Goal: Transaction & Acquisition: Purchase product/service

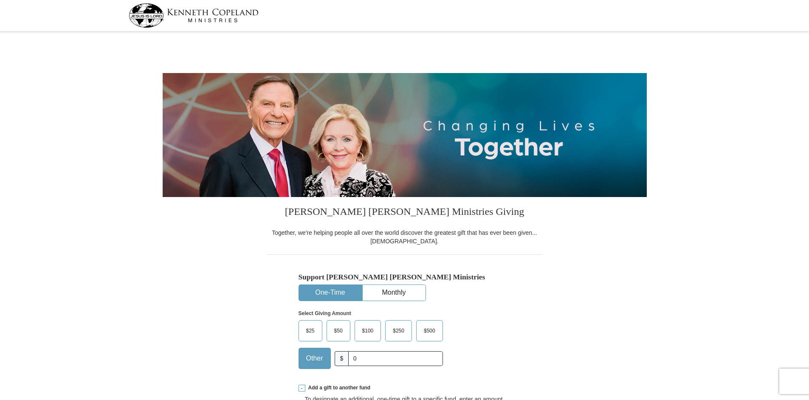
select select "OH"
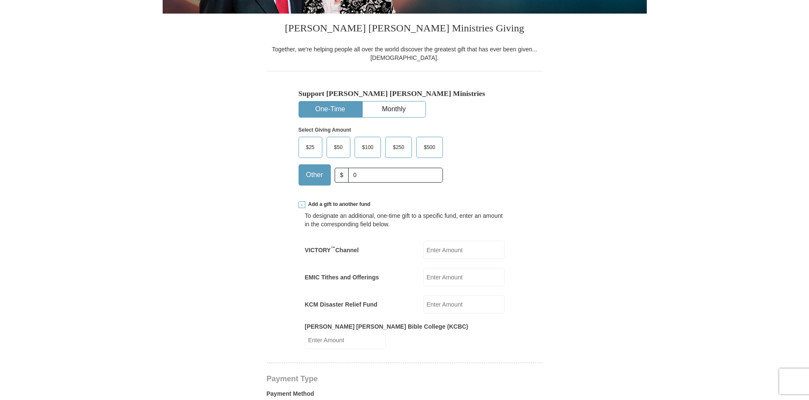
click at [453, 268] on input "EMIC Tithes and Offerings" at bounding box center [463, 277] width 81 height 18
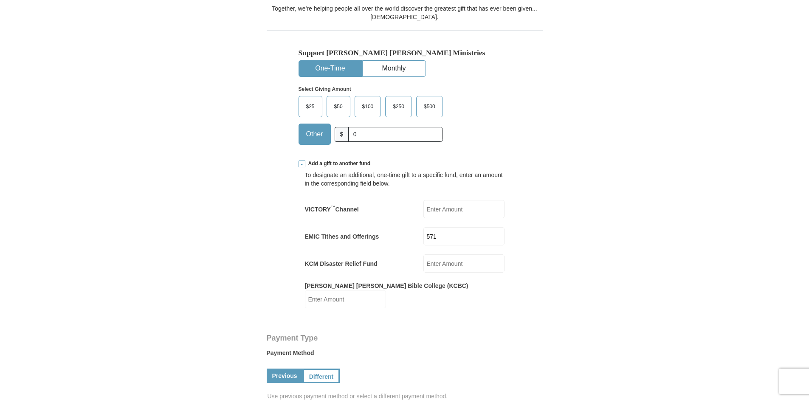
type input "571"
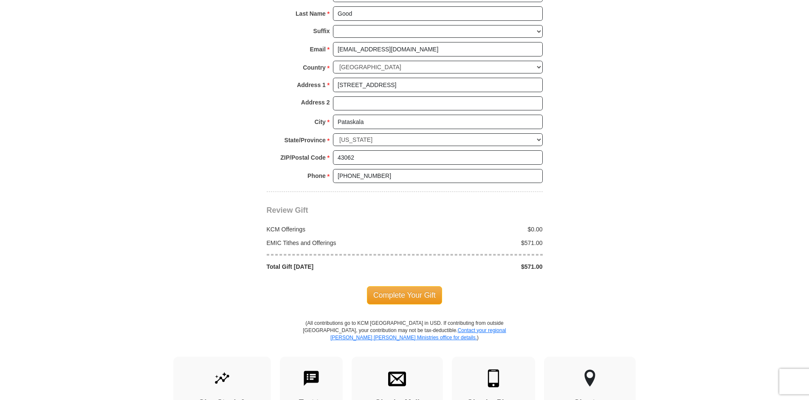
scroll to position [802, 0]
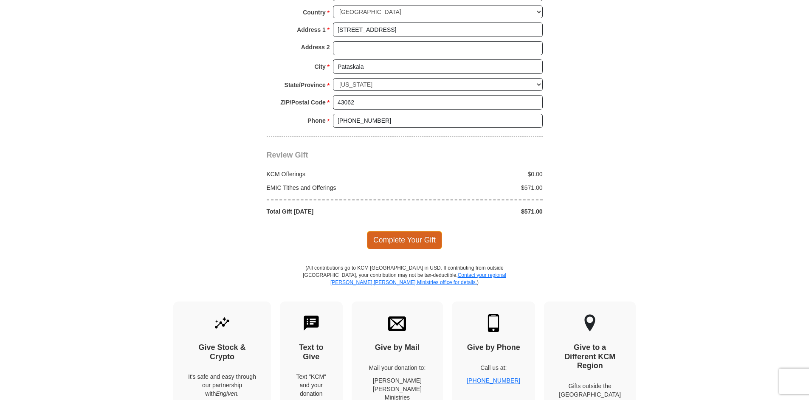
click at [416, 236] on span "Complete Your Gift" at bounding box center [404, 240] width 75 height 18
